Goal: Information Seeking & Learning: Learn about a topic

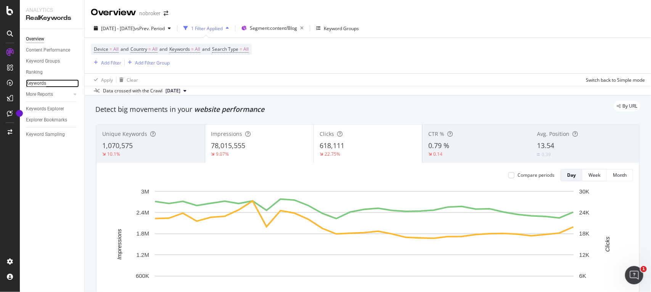
click at [42, 82] on div "Keywords" at bounding box center [36, 83] width 20 height 8
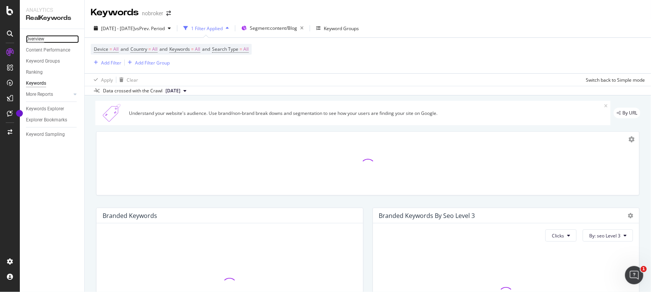
click at [37, 37] on div "Overview" at bounding box center [35, 39] width 18 height 8
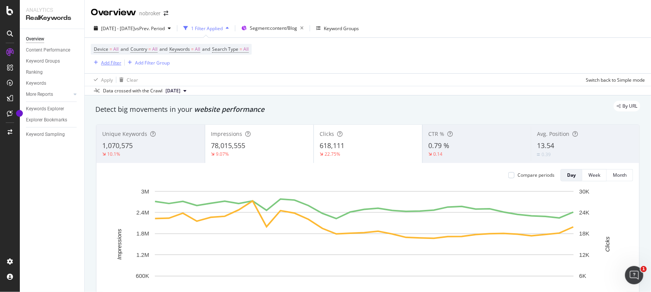
click at [112, 63] on div "Add Filter" at bounding box center [111, 63] width 20 height 6
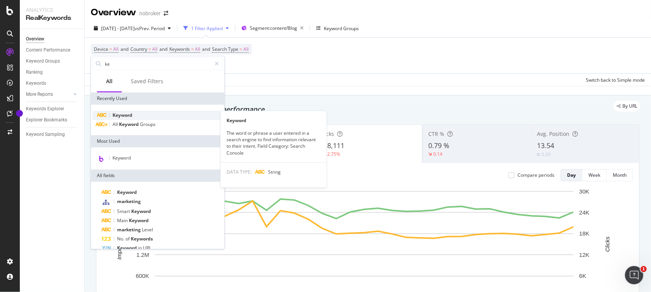
type input "ke"
click at [113, 115] on span "Keyword" at bounding box center [123, 115] width 20 height 6
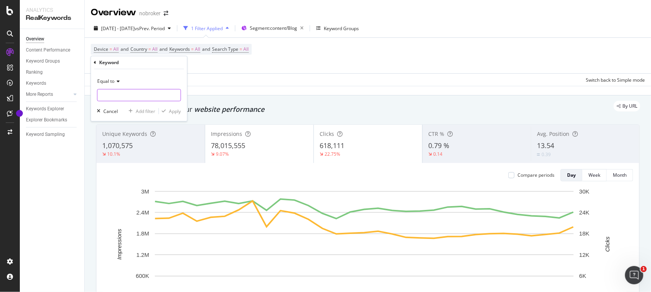
click at [114, 97] on input "text" at bounding box center [139, 95] width 83 height 12
type input "old age homes"
click at [178, 112] on div "Apply" at bounding box center [175, 111] width 12 height 6
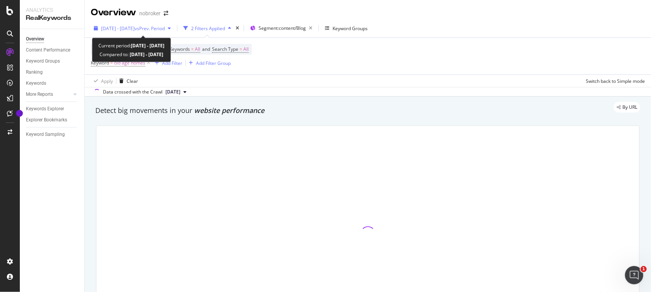
click at [165, 28] on span "vs Prev. Period" at bounding box center [150, 28] width 30 height 6
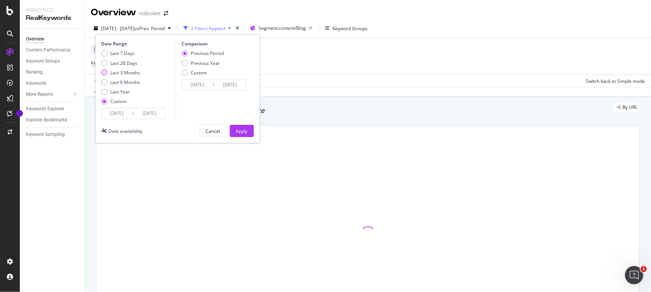
click at [103, 73] on div "Last 3 Months" at bounding box center [105, 72] width 6 height 6
type input "2025/06/01"
type input "2025/08/31"
type input "2025/03/01"
type input "2025/05/31"
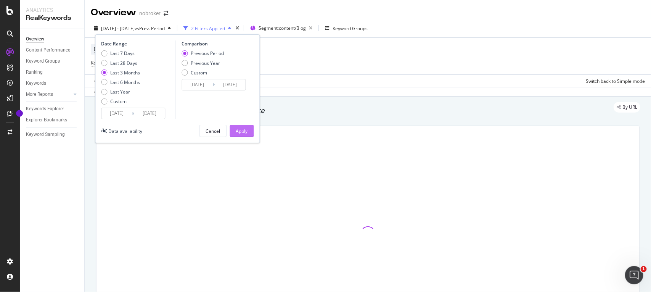
click at [236, 132] on div "Apply" at bounding box center [242, 131] width 12 height 6
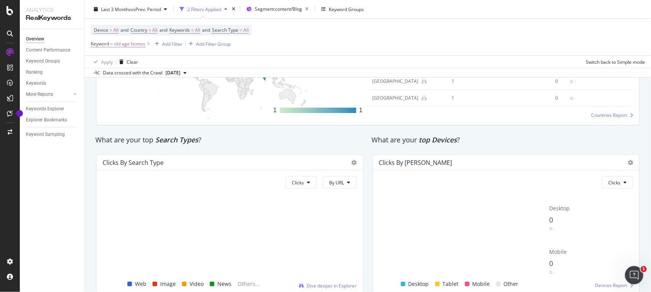
scroll to position [1216, 0]
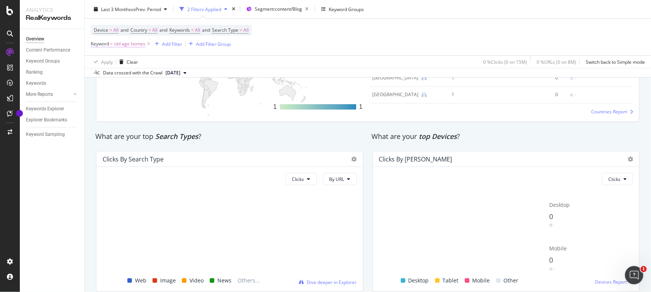
click at [131, 46] on span "old age homes" at bounding box center [129, 44] width 31 height 11
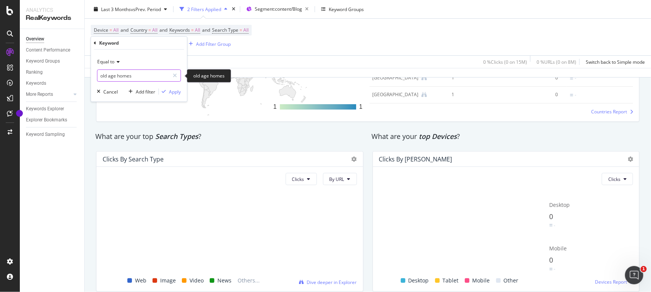
click at [137, 76] on input "old age homes" at bounding box center [134, 75] width 72 height 12
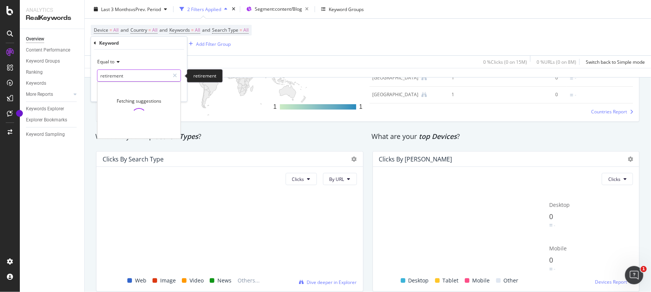
type input "retirement"
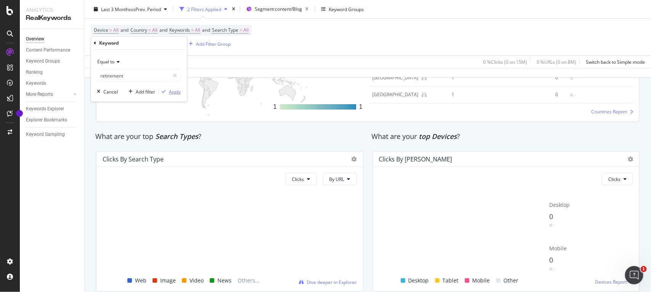
click at [179, 91] on div "Apply" at bounding box center [175, 92] width 12 height 6
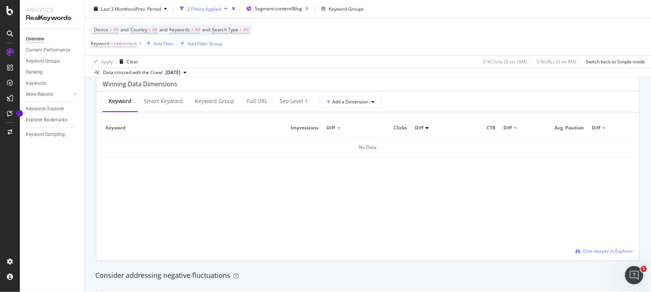
scroll to position [689, 0]
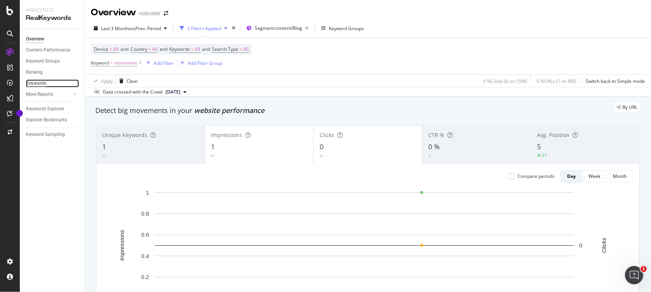
click at [31, 81] on div "Keywords" at bounding box center [36, 83] width 20 height 8
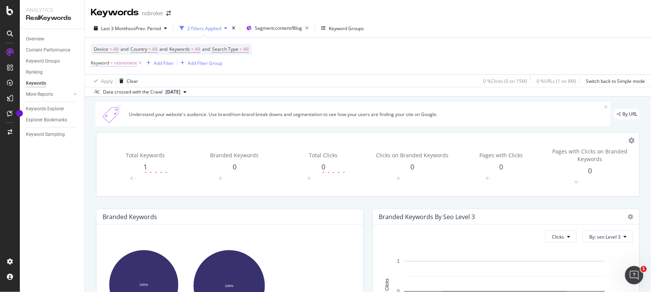
click at [136, 64] on span "retirement" at bounding box center [125, 63] width 23 height 11
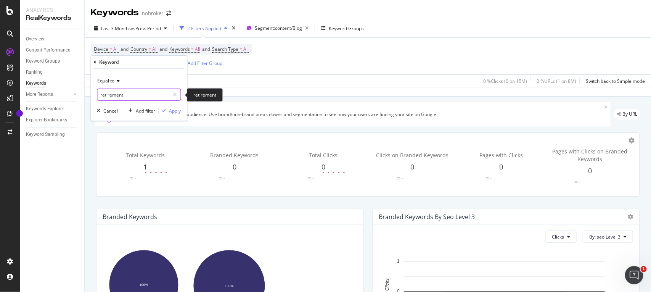
click at [130, 94] on input "retirement" at bounding box center [134, 95] width 72 height 12
type input "india"
click at [177, 109] on div "Apply" at bounding box center [175, 111] width 12 height 6
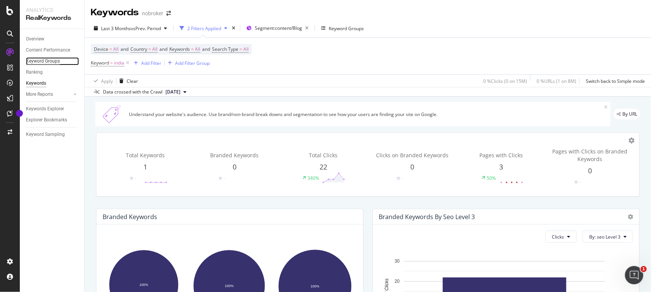
click at [59, 60] on div "Keyword Groups" at bounding box center [43, 61] width 34 height 8
